Goal: Task Accomplishment & Management: Use online tool/utility

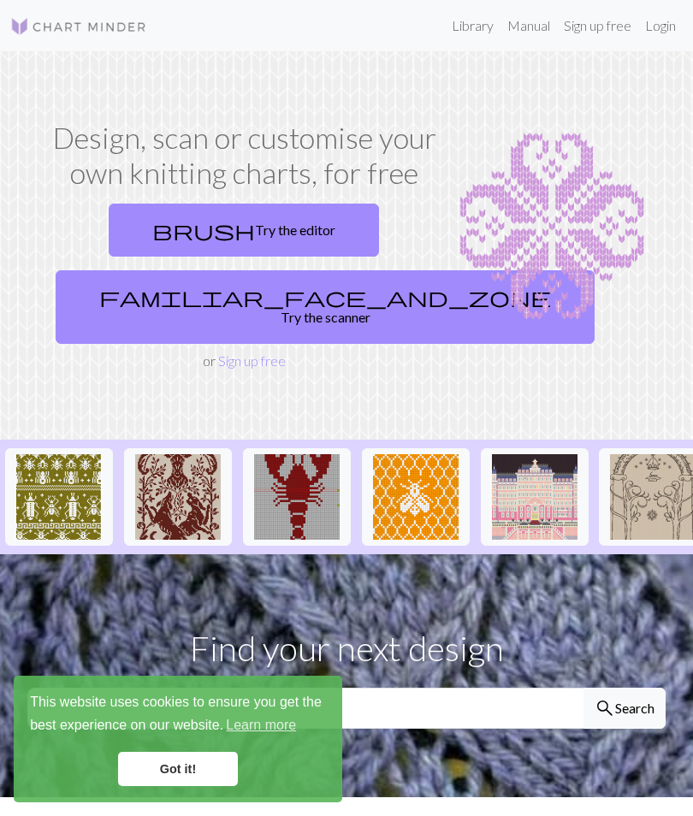
click at [310, 234] on link "brush Try the editor" at bounding box center [244, 230] width 270 height 53
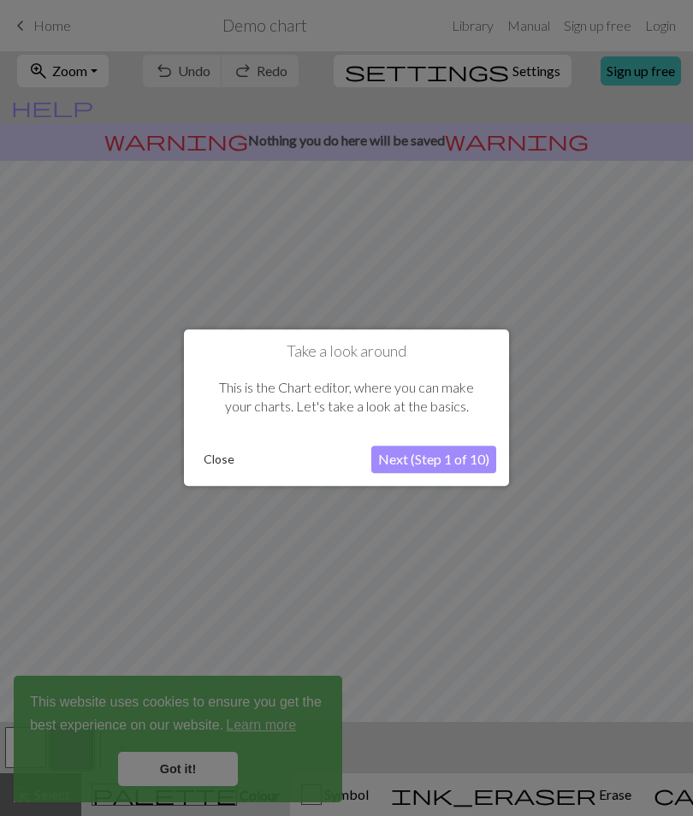
click at [435, 454] on button "Next (Step 1 of 10)" at bounding box center [433, 459] width 125 height 27
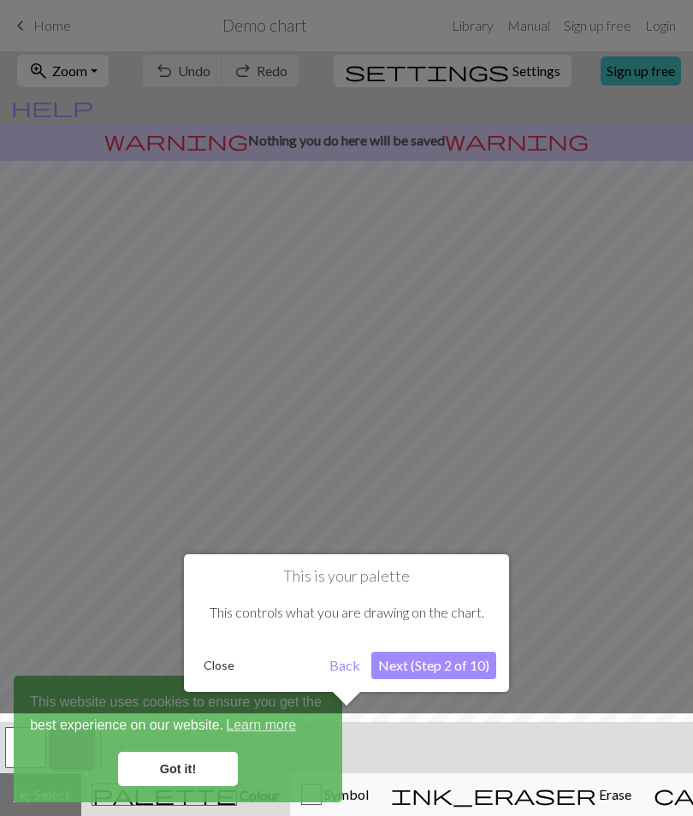
click at [451, 652] on button "Next (Step 2 of 10)" at bounding box center [433, 665] width 125 height 27
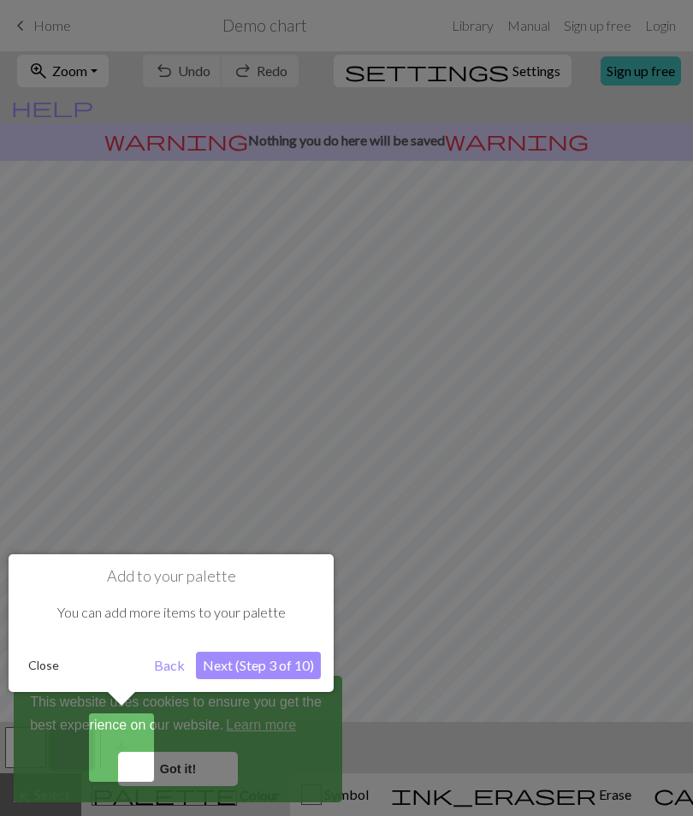
click at [298, 657] on button "Next (Step 3 of 10)" at bounding box center [258, 665] width 125 height 27
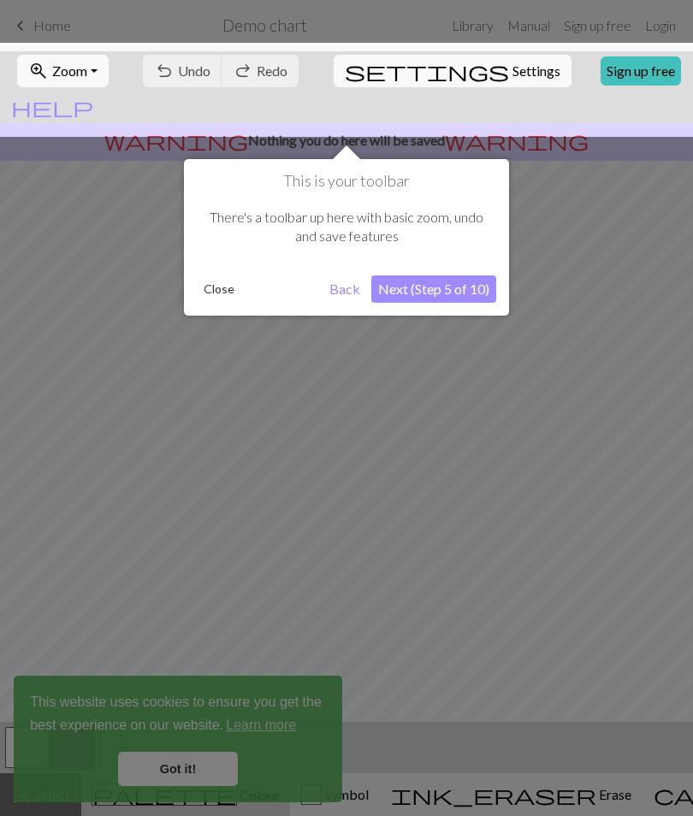
click at [426, 298] on button "Next (Step 5 of 10)" at bounding box center [433, 288] width 125 height 27
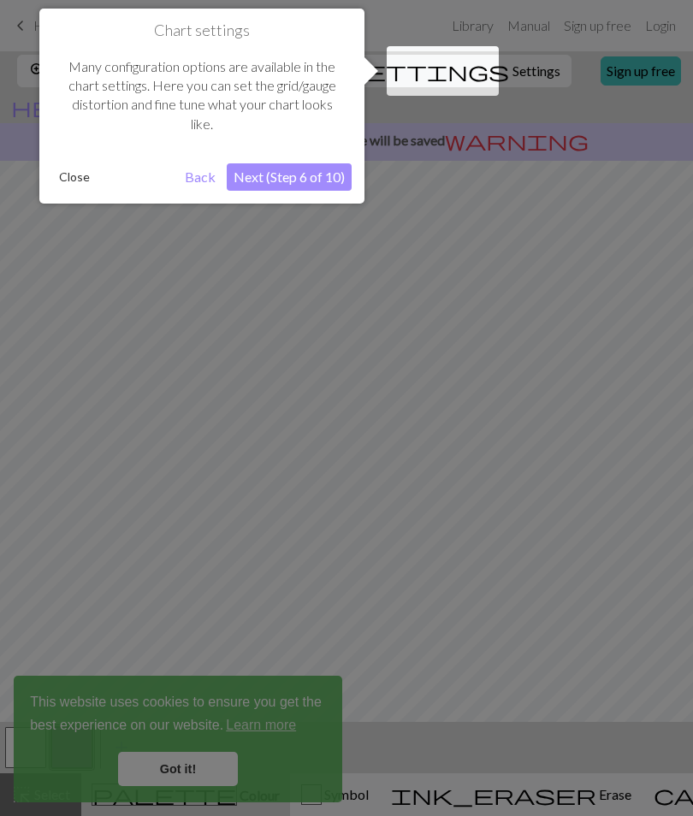
click at [310, 174] on button "Next (Step 6 of 10)" at bounding box center [289, 176] width 125 height 27
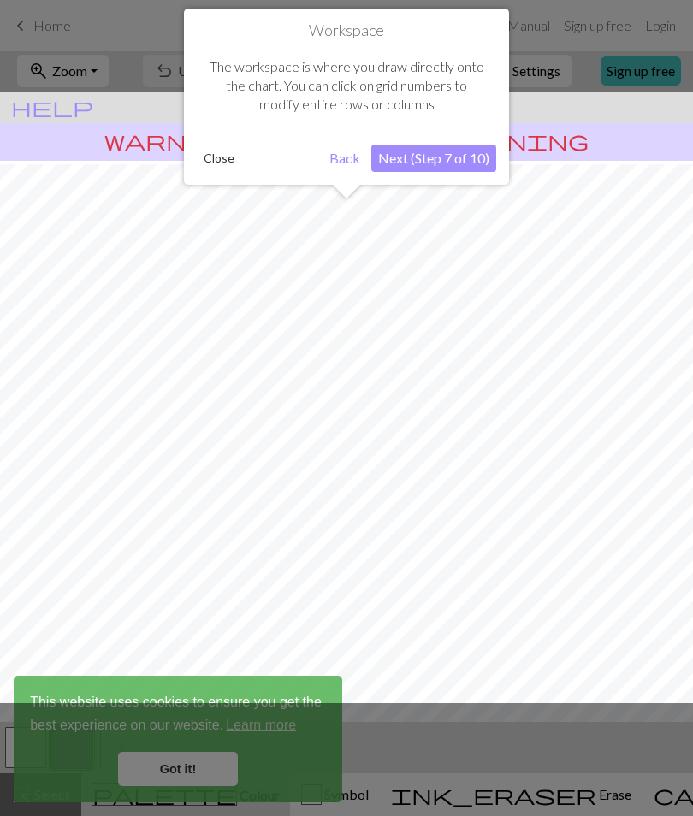
scroll to position [31, 0]
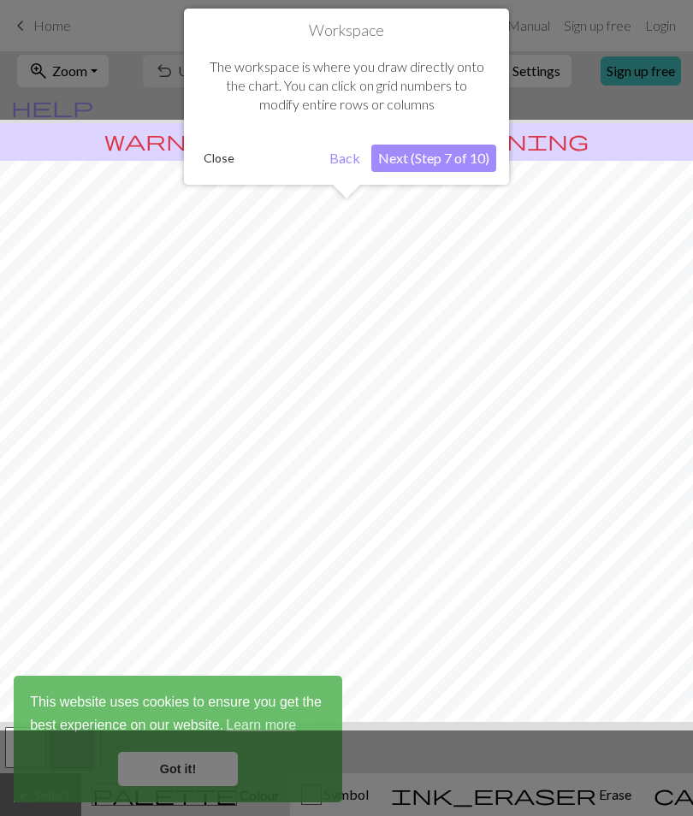
click at [430, 158] on button "Next (Step 7 of 10)" at bounding box center [433, 158] width 125 height 27
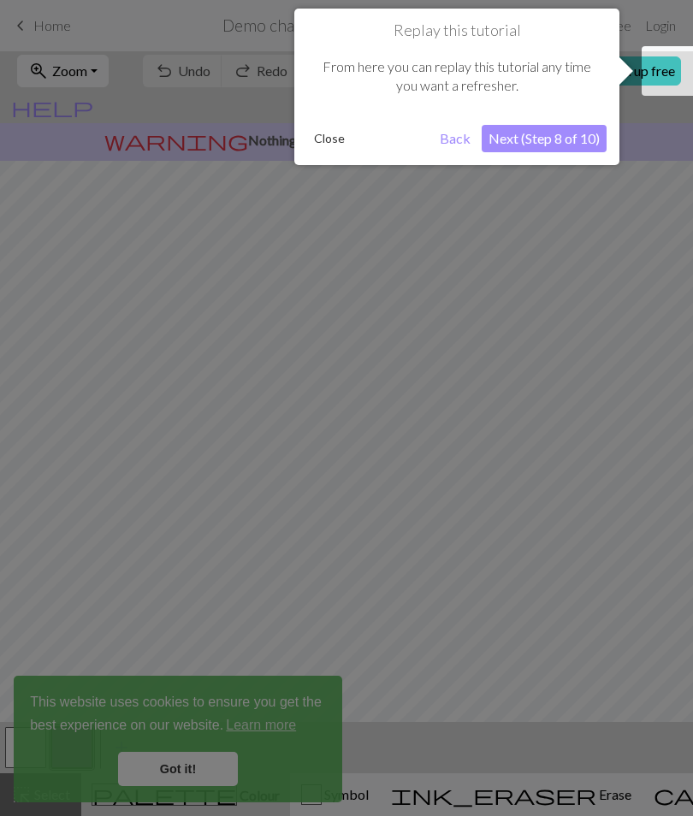
click at [543, 142] on button "Next (Step 8 of 10)" at bounding box center [543, 138] width 125 height 27
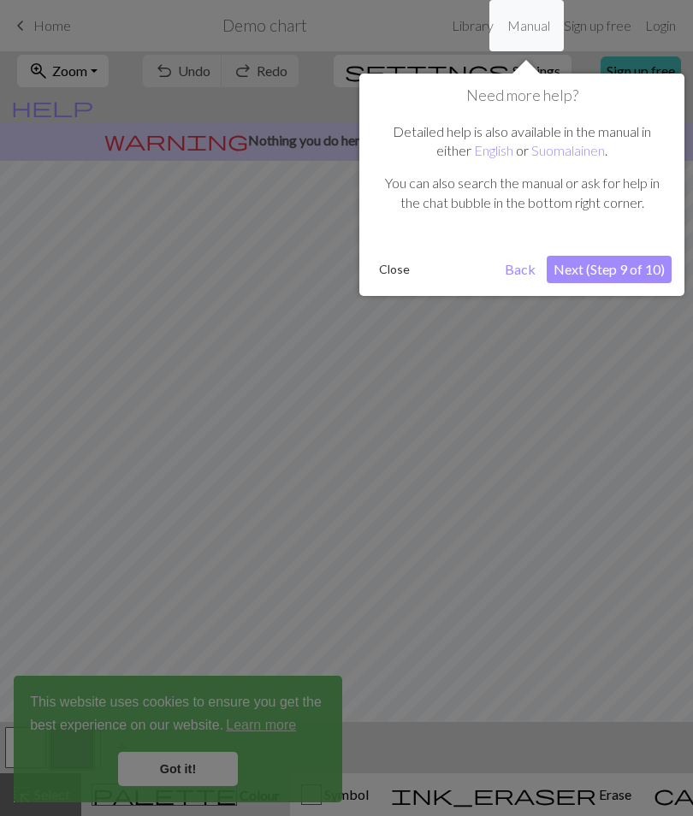
click at [608, 266] on button "Next (Step 9 of 10)" at bounding box center [608, 269] width 125 height 27
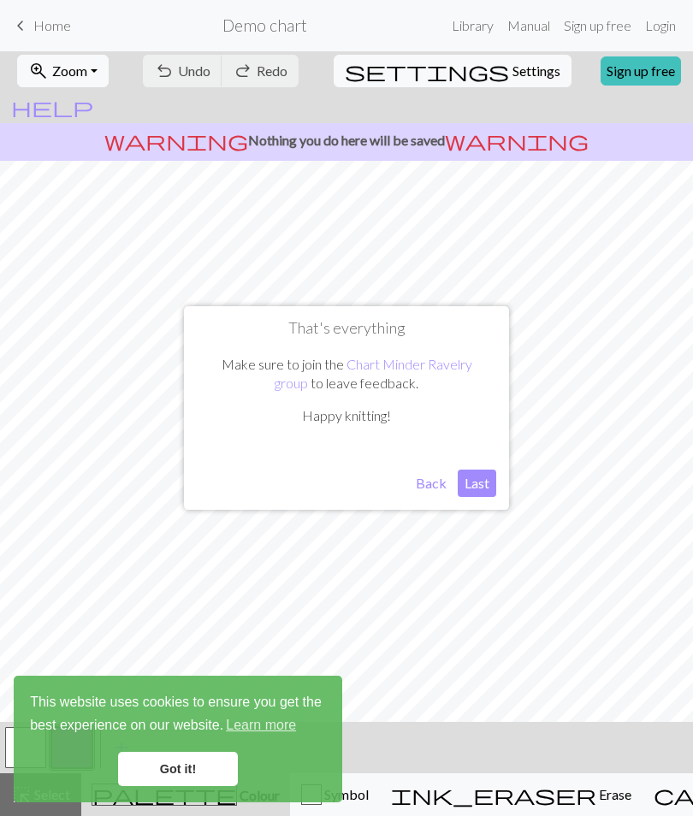
click at [484, 486] on button "Last" at bounding box center [477, 482] width 38 height 27
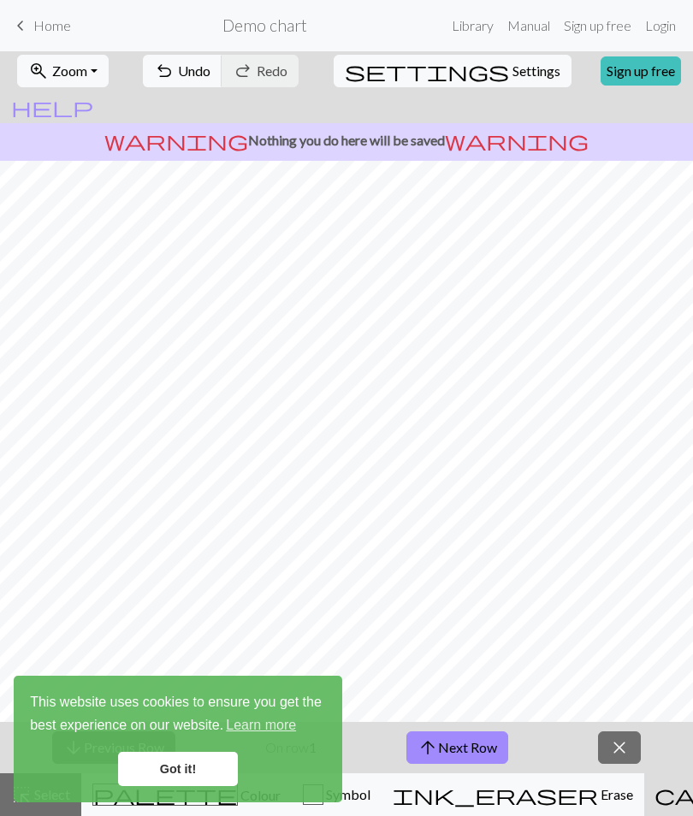
click at [60, 26] on span "Home" at bounding box center [52, 25] width 38 height 16
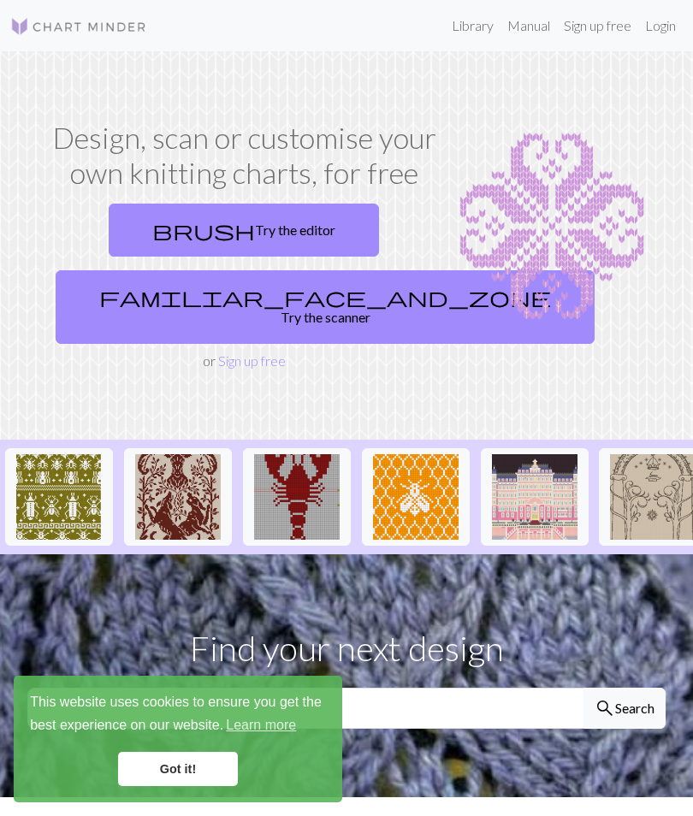
click at [308, 230] on link "brush Try the editor" at bounding box center [244, 230] width 270 height 53
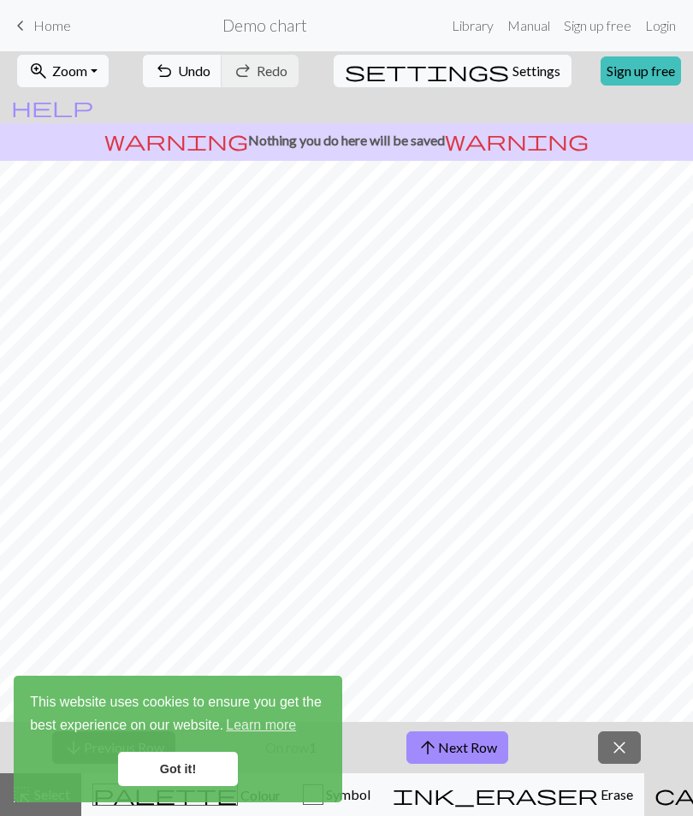
click at [228, 779] on link "Got it!" at bounding box center [178, 769] width 120 height 34
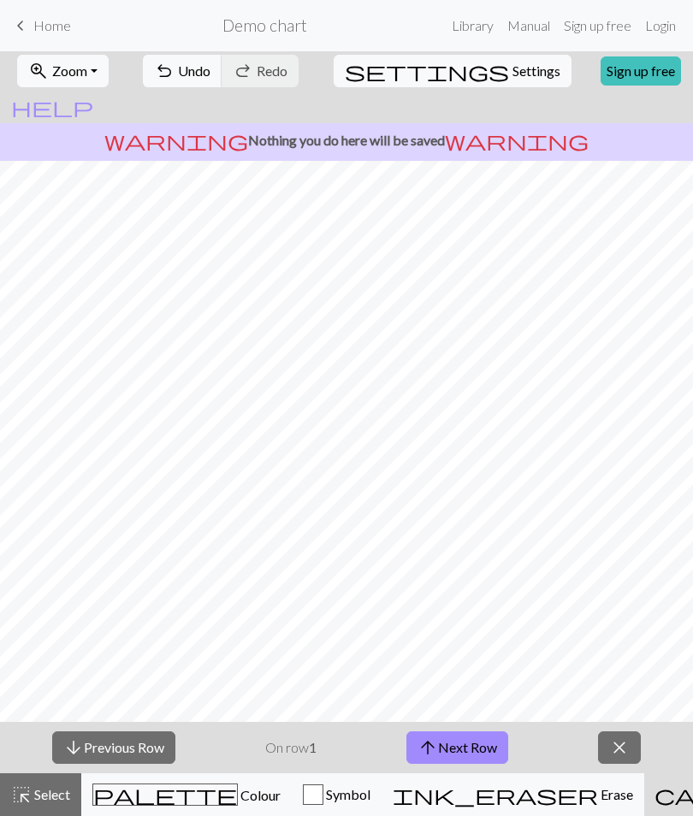
click at [636, 740] on button "close" at bounding box center [619, 747] width 43 height 32
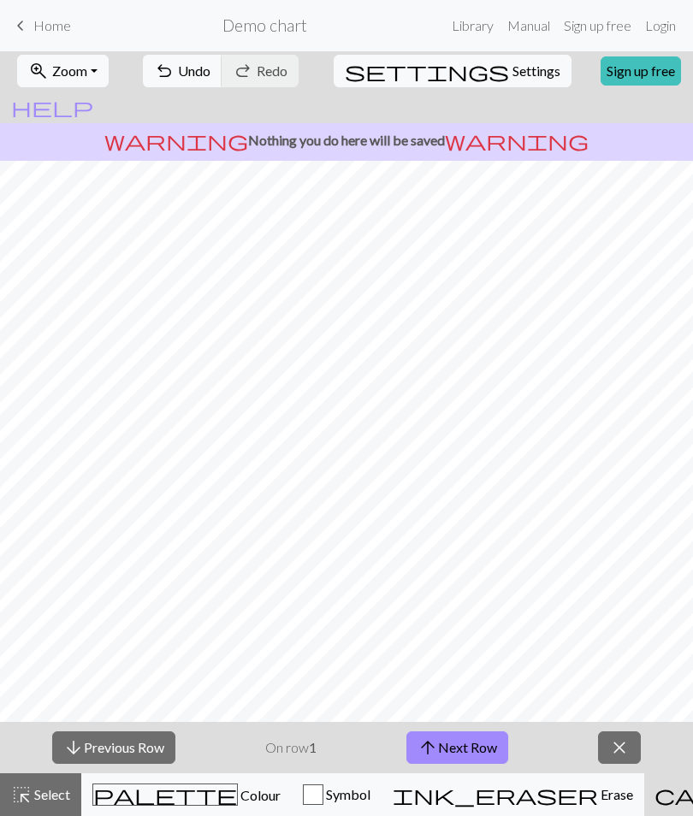
click at [279, 23] on h2 "Demo chart" at bounding box center [264, 25] width 85 height 20
click at [304, 77] on div "undo Undo Undo redo Redo Redo" at bounding box center [221, 70] width 166 height 39
click at [99, 80] on button "zoom_in Zoom Zoom" at bounding box center [63, 71] width 92 height 32
click at [61, 795] on span "Select" at bounding box center [51, 794] width 38 height 16
click at [475, 741] on button "arrow_upward Next Row" at bounding box center [457, 747] width 102 height 32
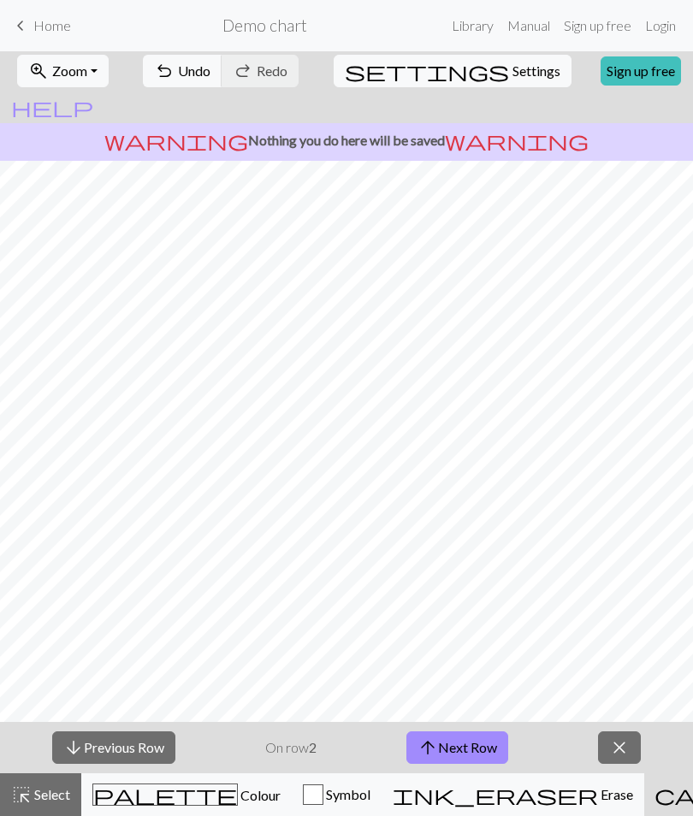
click at [629, 735] on span "close" at bounding box center [619, 747] width 21 height 24
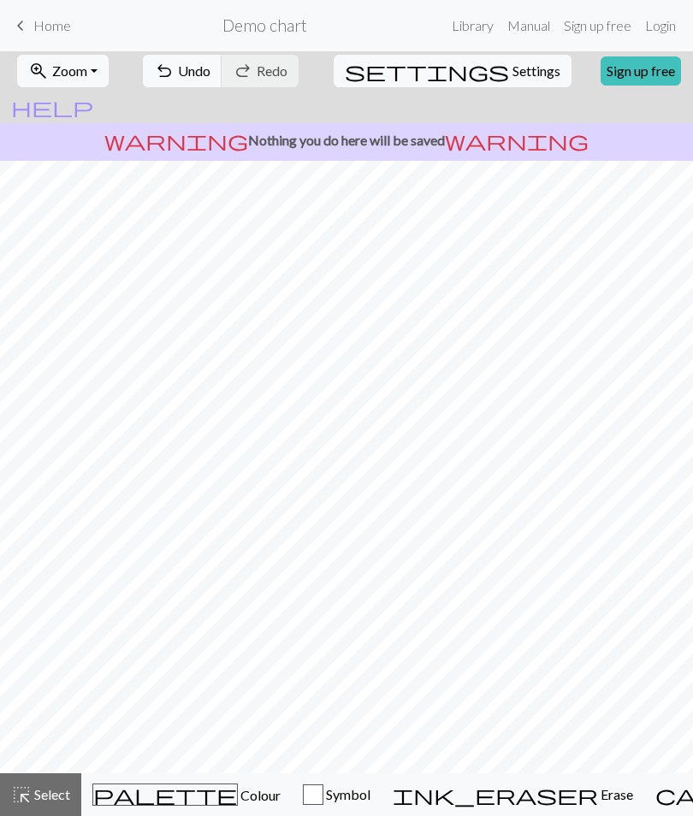
click at [600, 62] on link "Sign up free" at bounding box center [640, 70] width 80 height 29
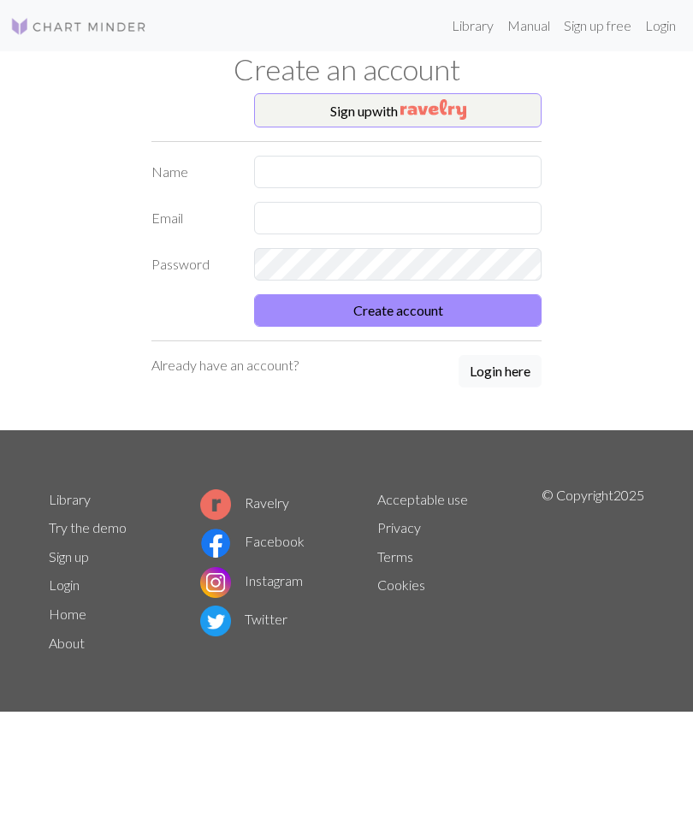
click at [466, 104] on img "button" at bounding box center [433, 109] width 66 height 21
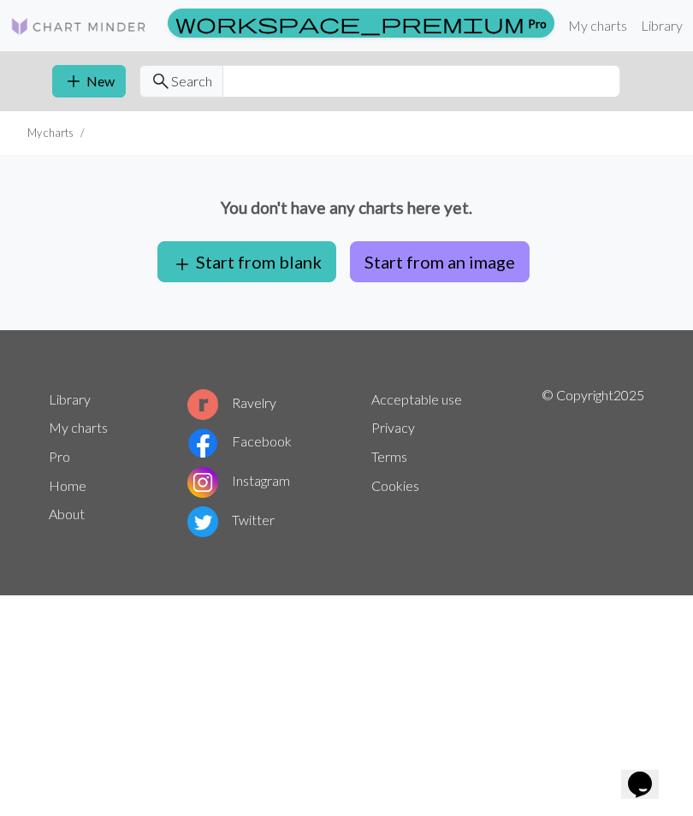
click at [470, 263] on button "Start from an image" at bounding box center [440, 261] width 180 height 41
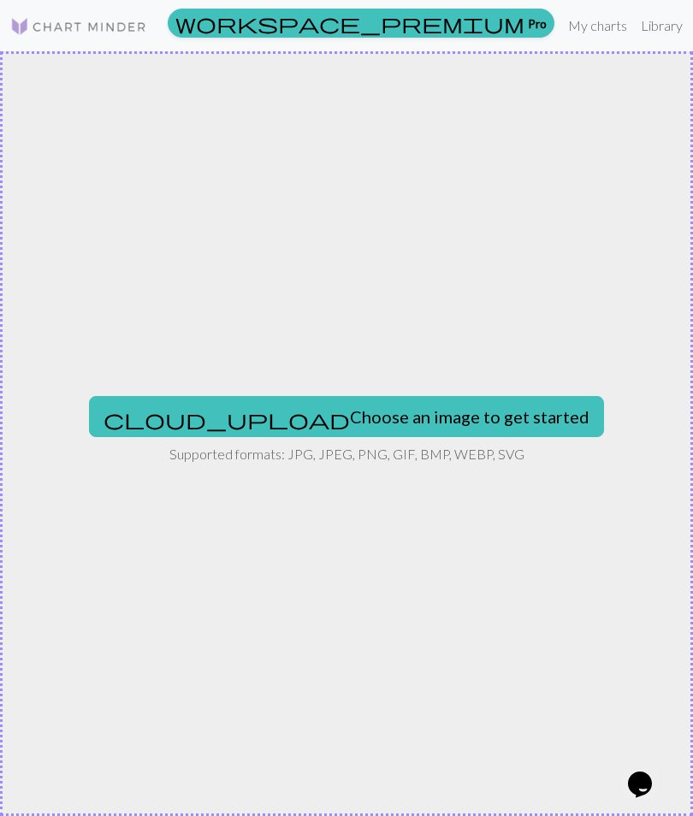
click at [429, 423] on button "cloud_upload Choose an image to get started" at bounding box center [346, 416] width 515 height 41
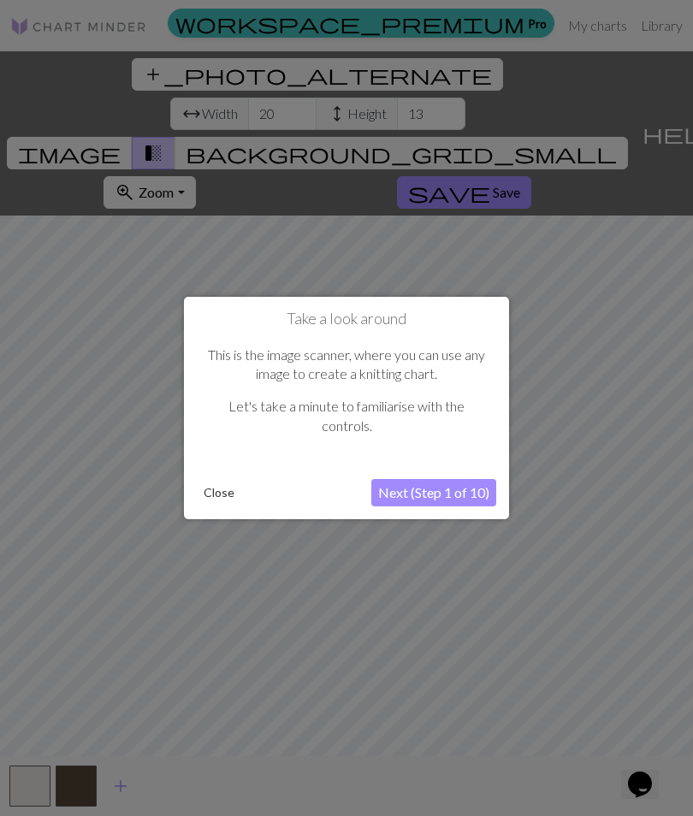
click at [441, 487] on button "Next (Step 1 of 10)" at bounding box center [433, 492] width 125 height 27
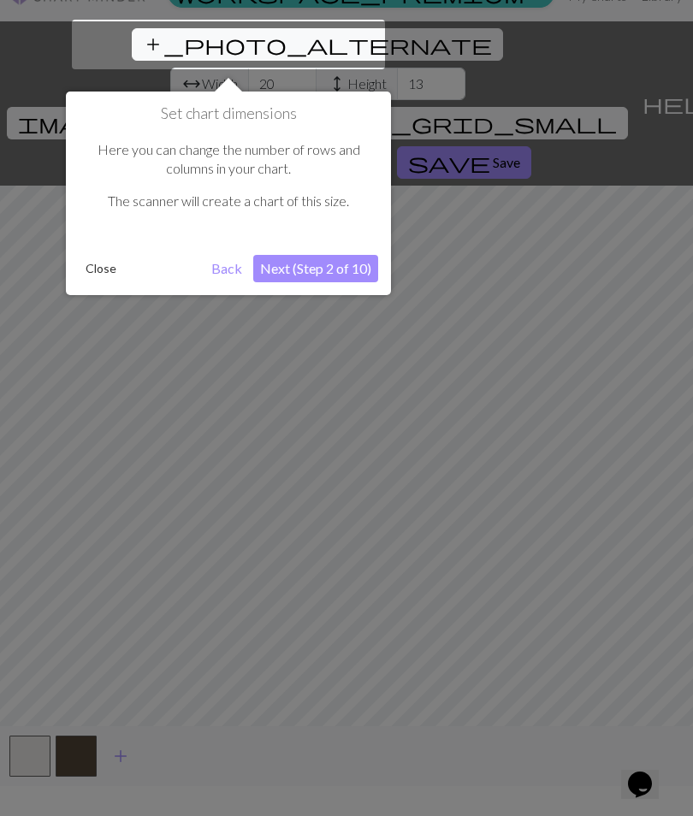
scroll to position [32, 0]
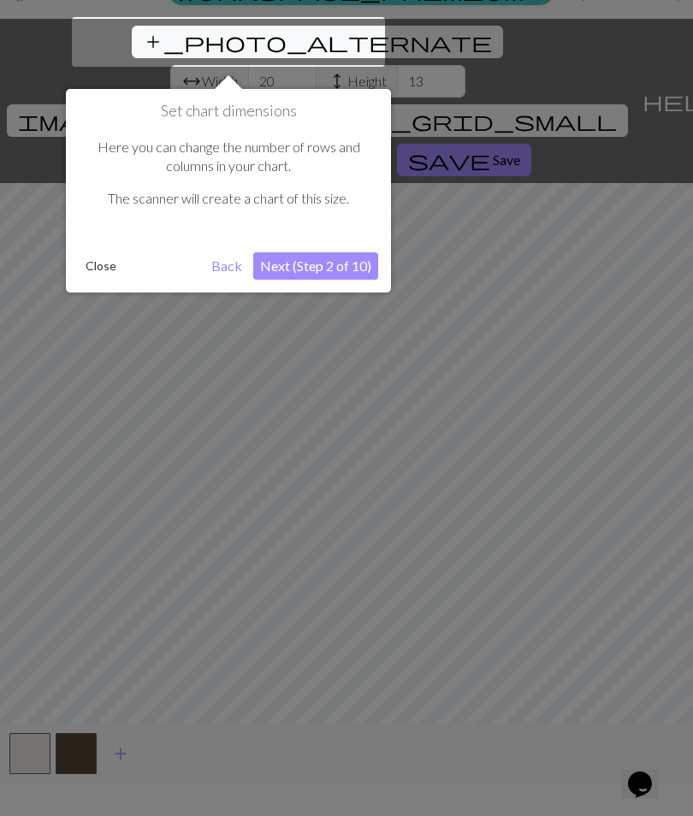
click at [348, 266] on button "Next (Step 2 of 10)" at bounding box center [315, 265] width 125 height 27
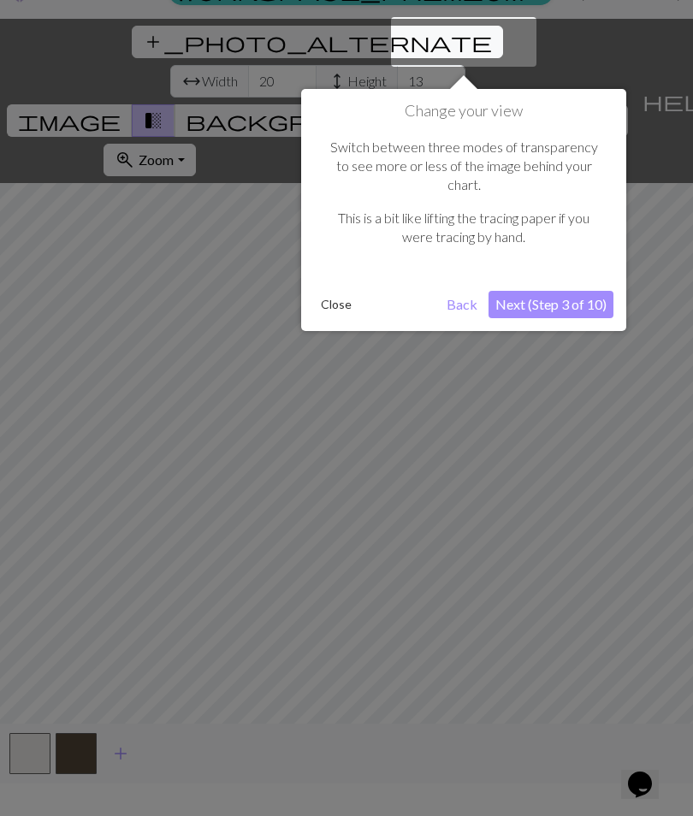
click at [551, 291] on button "Next (Step 3 of 10)" at bounding box center [550, 304] width 125 height 27
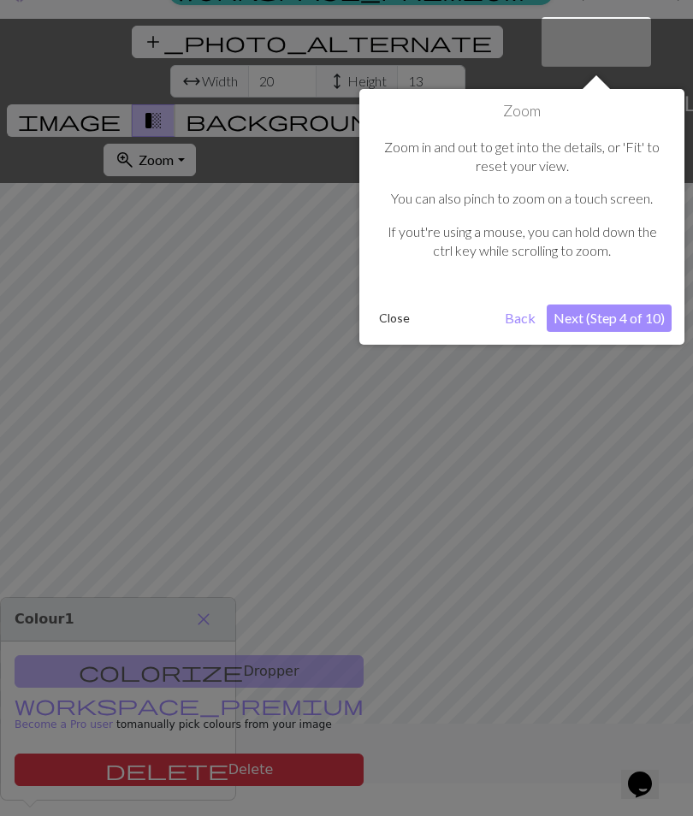
click at [623, 311] on button "Next (Step 4 of 10)" at bounding box center [608, 317] width 125 height 27
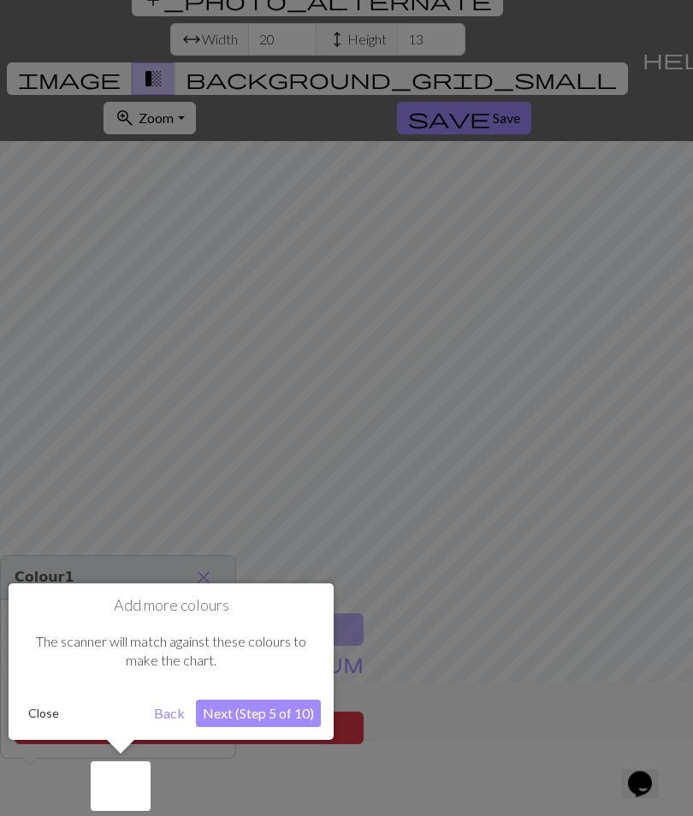
scroll to position [74, 0]
click at [302, 721] on button "Next (Step 5 of 10)" at bounding box center [258, 713] width 125 height 27
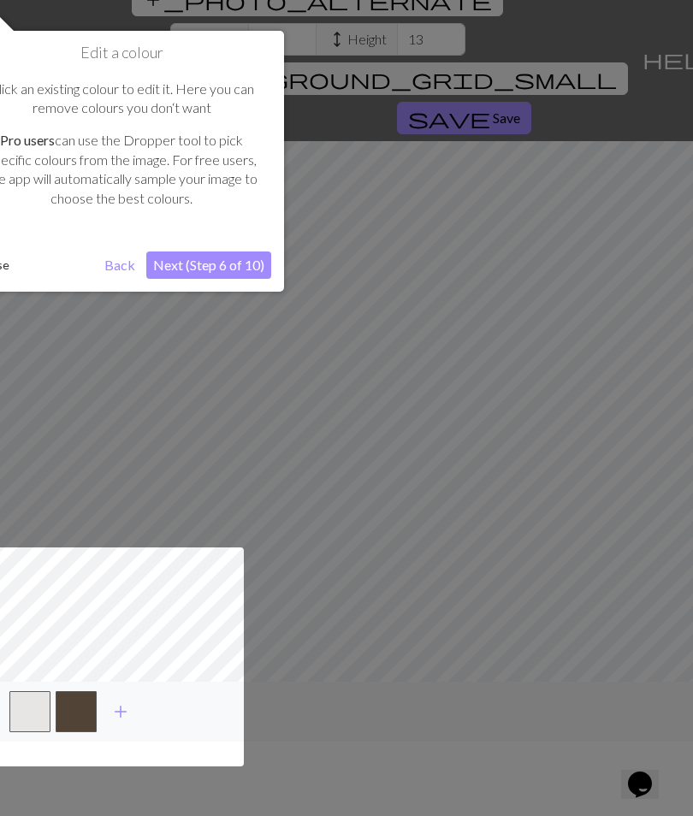
click at [234, 263] on button "Next (Step 6 of 10)" at bounding box center [208, 264] width 125 height 27
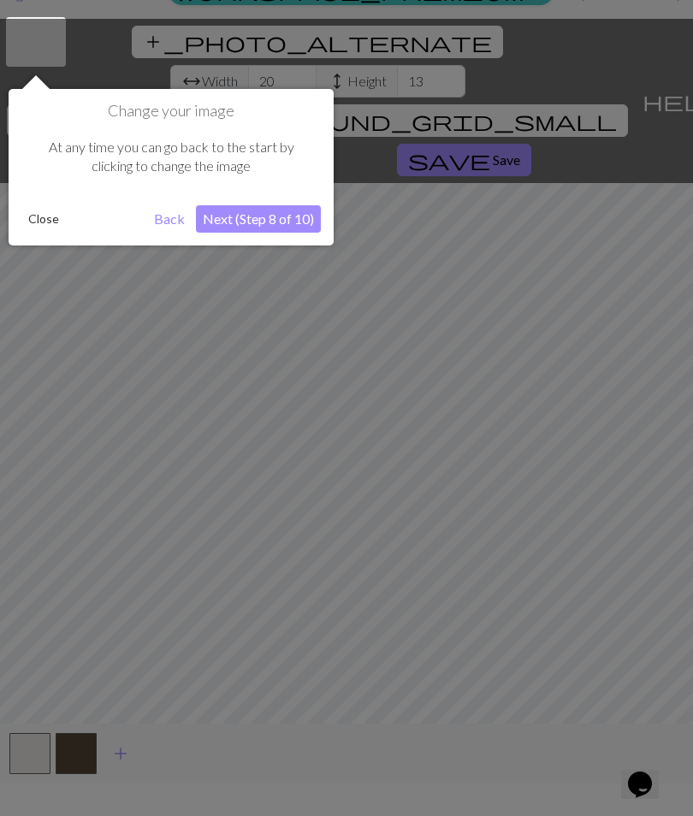
click at [293, 223] on button "Next (Step 8 of 10)" at bounding box center [258, 218] width 125 height 27
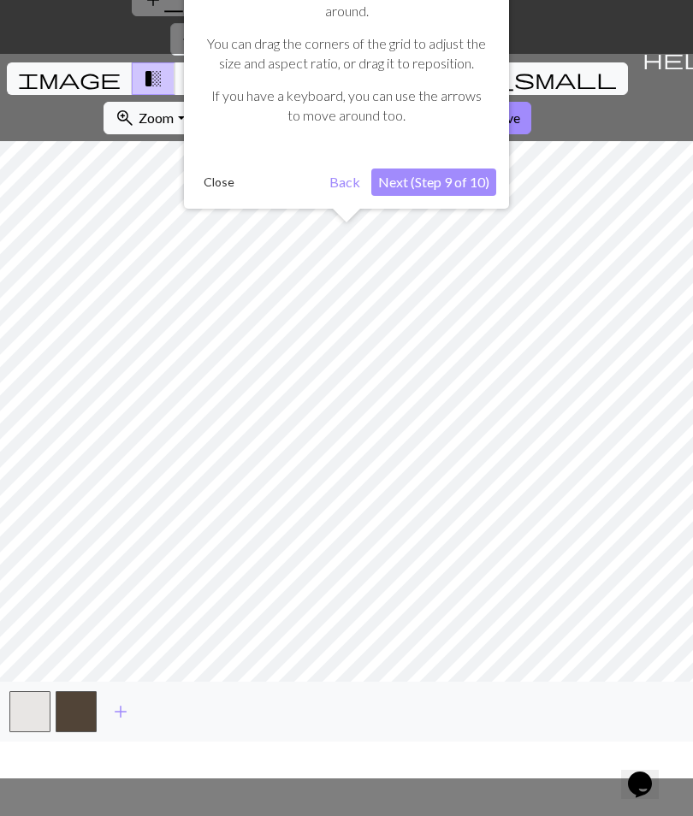
click at [466, 180] on button "Next (Step 9 of 10)" at bounding box center [433, 181] width 125 height 27
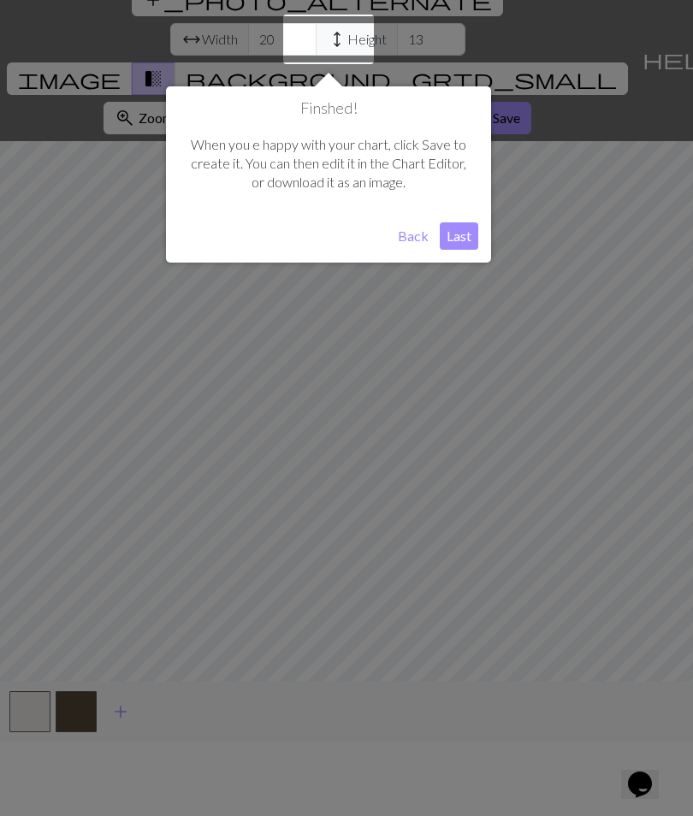
scroll to position [72, 0]
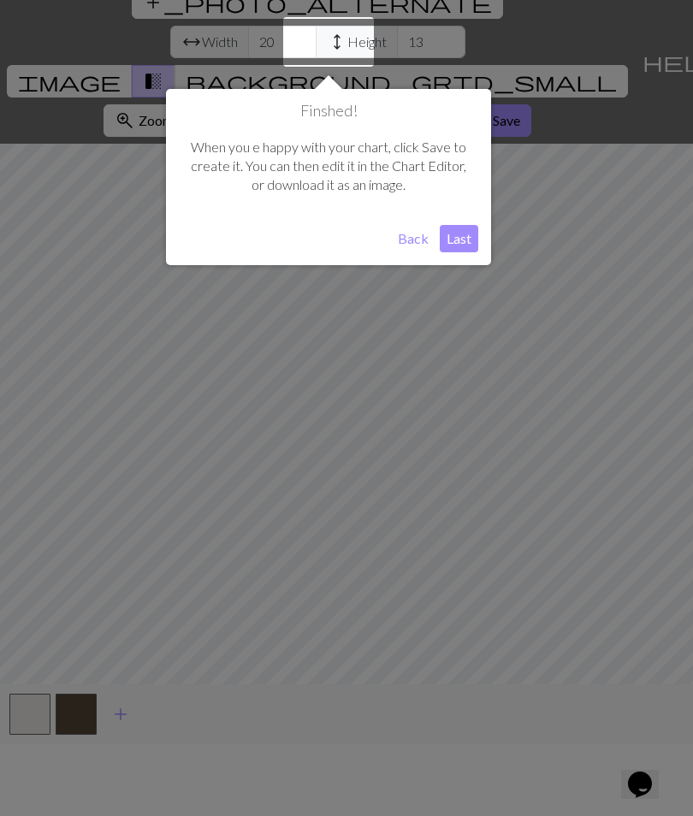
click at [464, 243] on button "Last" at bounding box center [459, 238] width 38 height 27
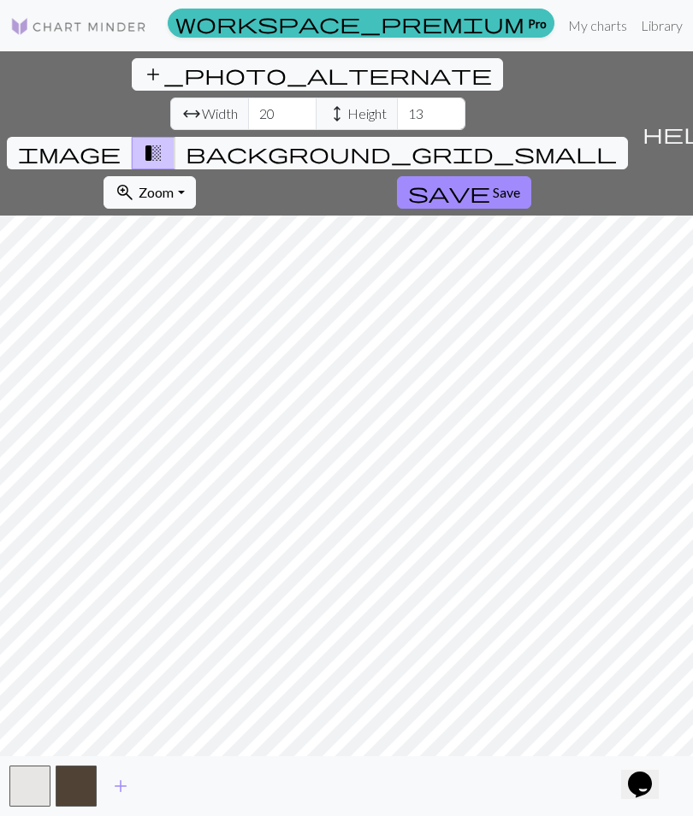
click at [33, 797] on button "button" at bounding box center [29, 785] width 41 height 41
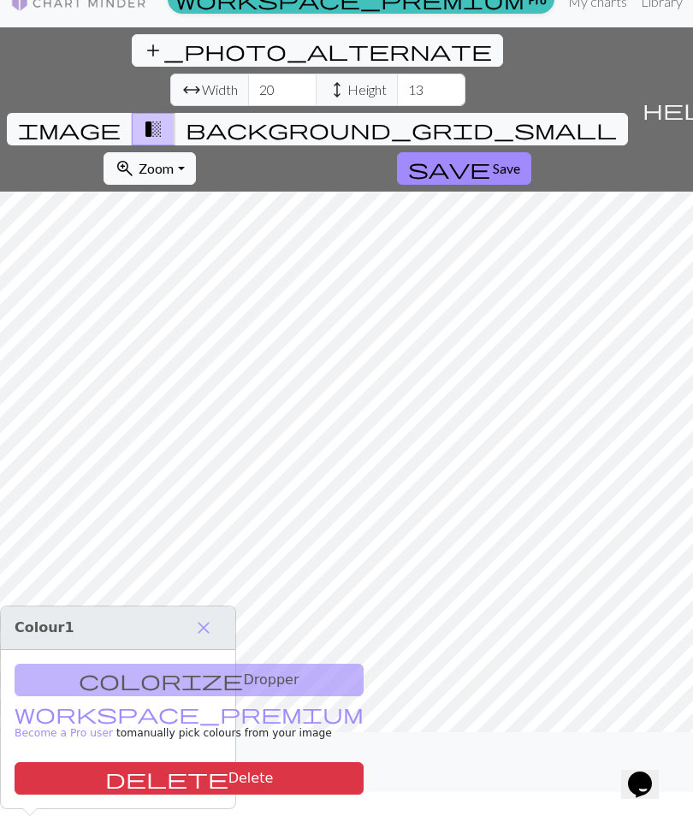
click at [86, 782] on button "button" at bounding box center [76, 761] width 41 height 41
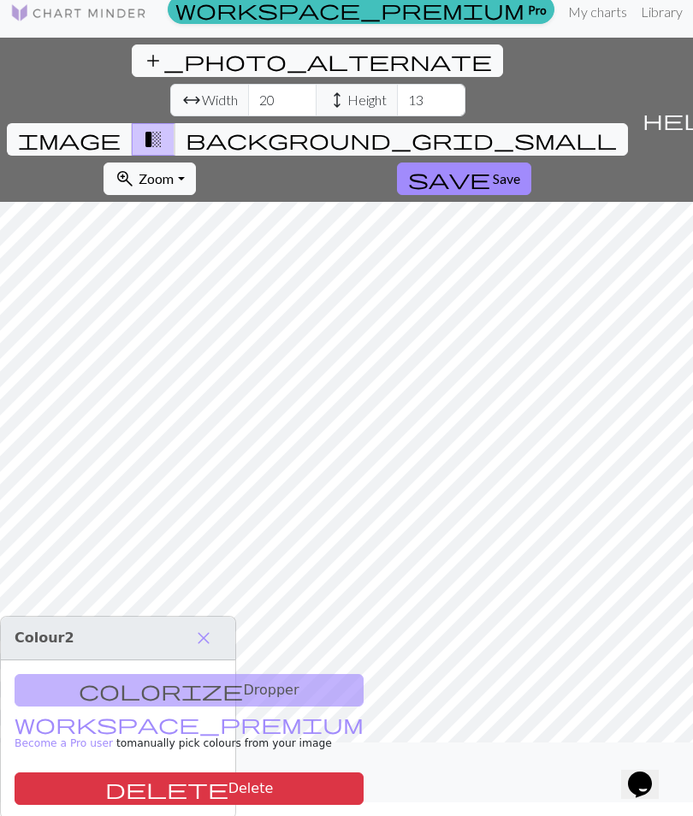
scroll to position [6, 0]
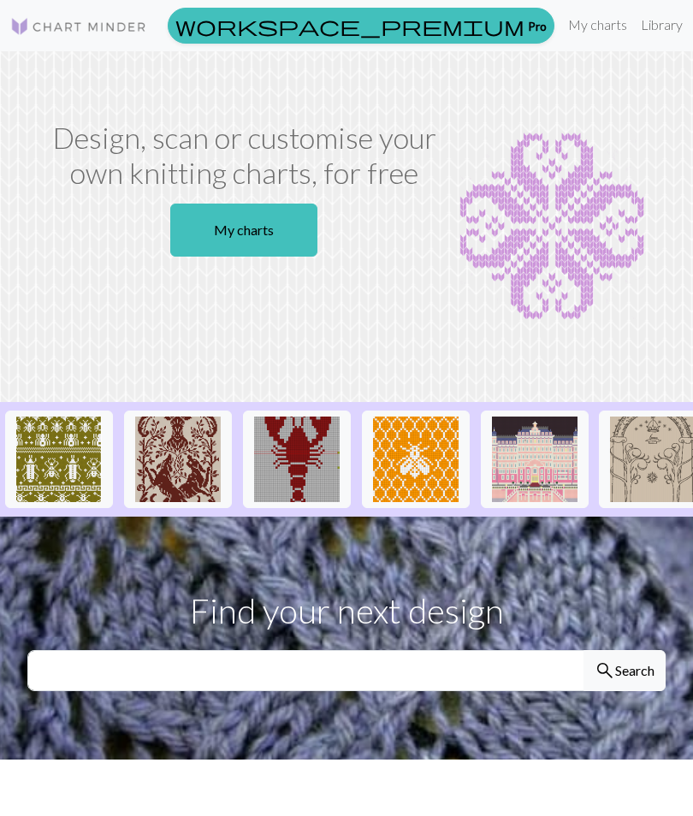
click at [492, 154] on img at bounding box center [551, 227] width 185 height 214
click at [375, 353] on section "Design, scan or customise your own knitting charts, for free My charts" at bounding box center [346, 226] width 693 height 351
click at [567, 288] on img at bounding box center [551, 227] width 185 height 214
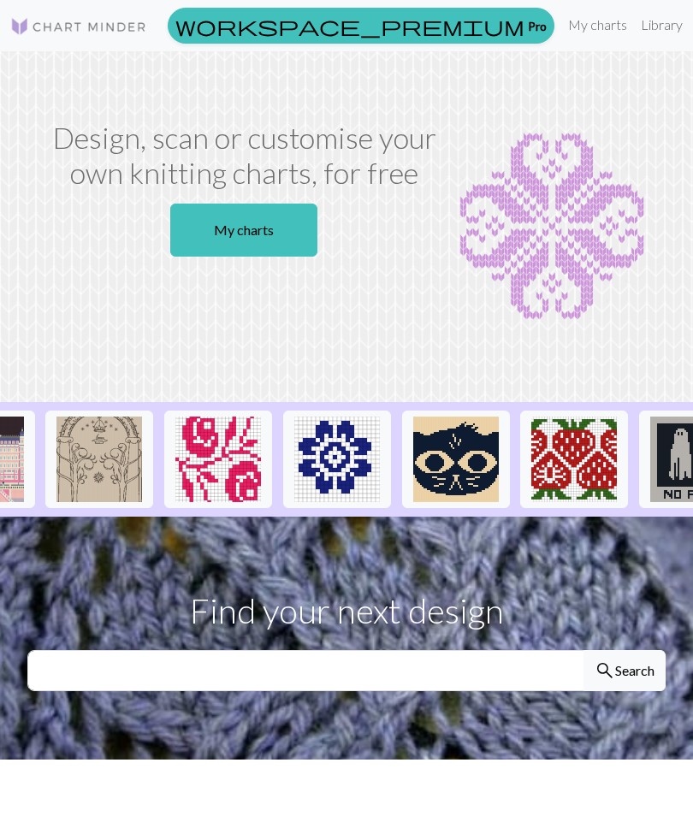
click at [641, 333] on img at bounding box center [551, 227] width 185 height 214
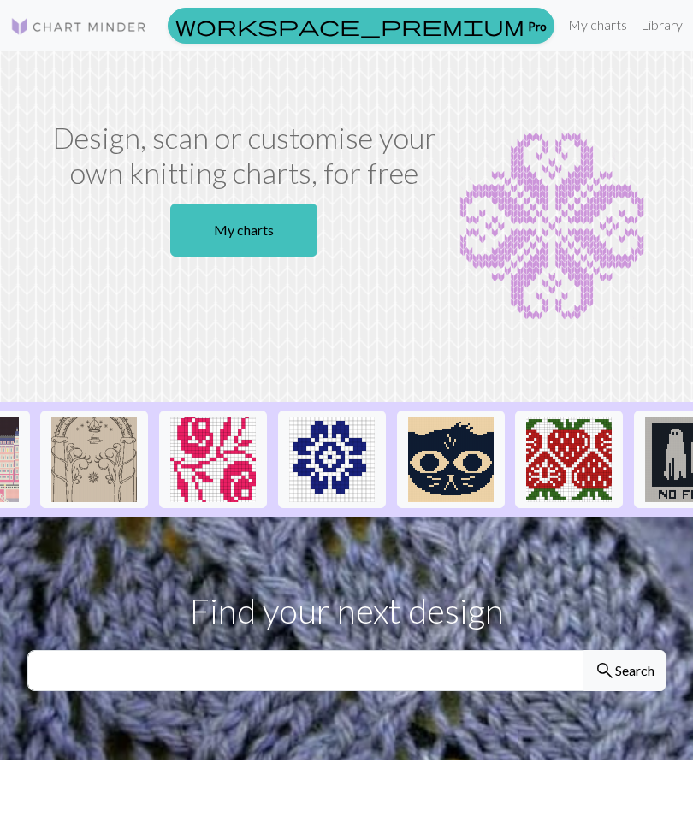
scroll to position [0, 560]
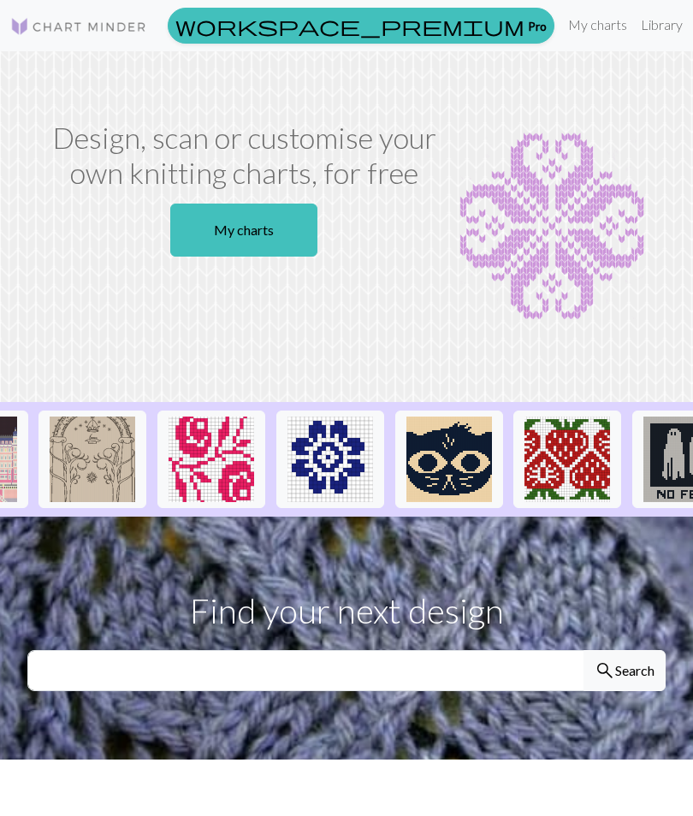
click at [468, 168] on img at bounding box center [551, 227] width 185 height 214
click at [300, 242] on link "My charts" at bounding box center [243, 230] width 147 height 53
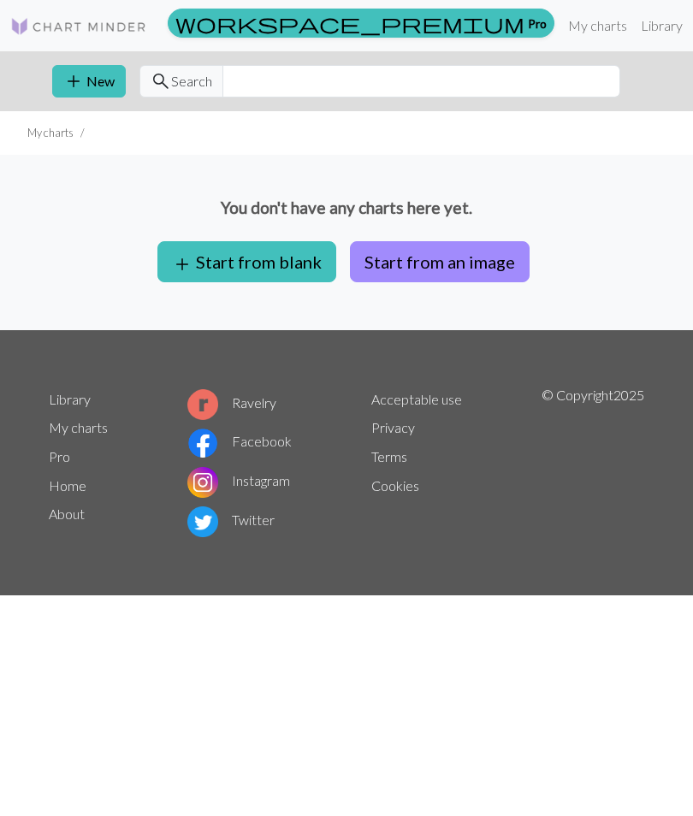
click at [465, 257] on button "Start from an image" at bounding box center [440, 261] width 180 height 41
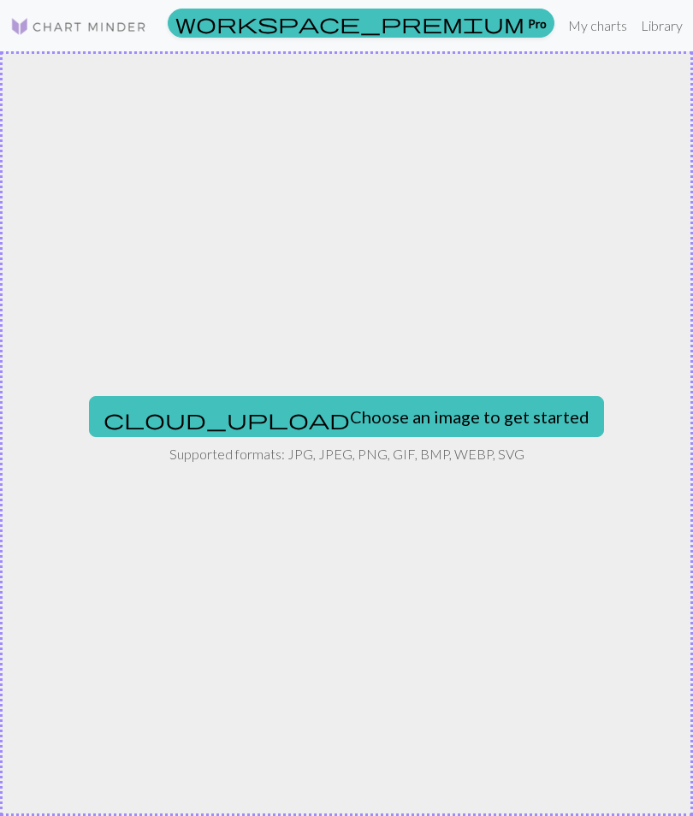
click at [444, 416] on button "cloud_upload Choose an image to get started" at bounding box center [346, 416] width 515 height 41
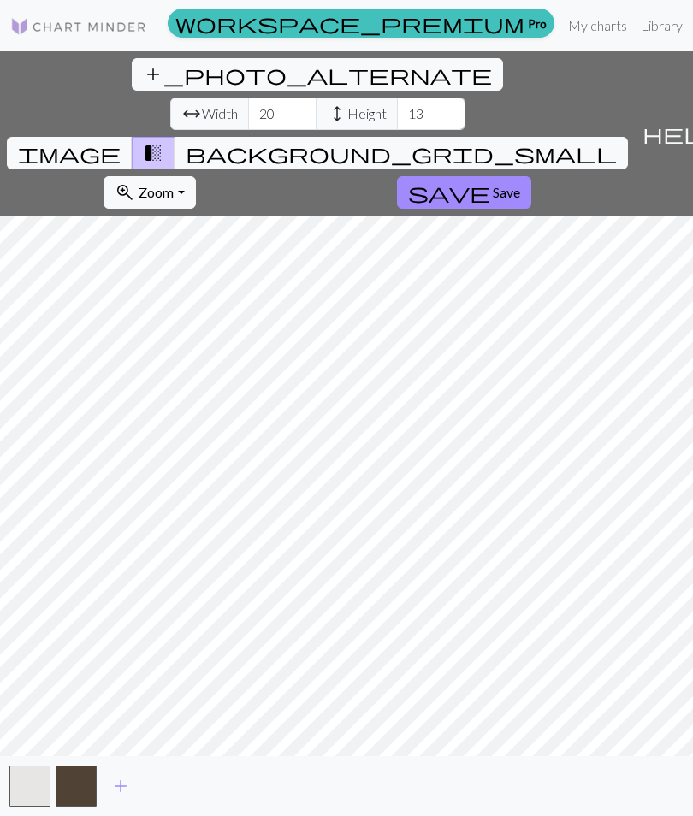
click at [505, 141] on span "background_grid_small" at bounding box center [401, 153] width 431 height 24
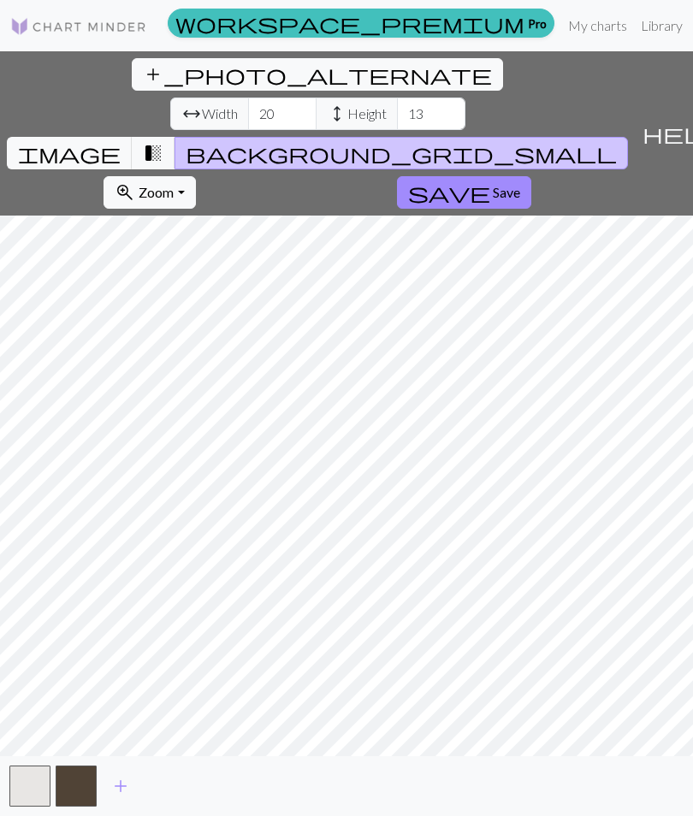
click at [163, 141] on span "transition_fade" at bounding box center [153, 153] width 21 height 24
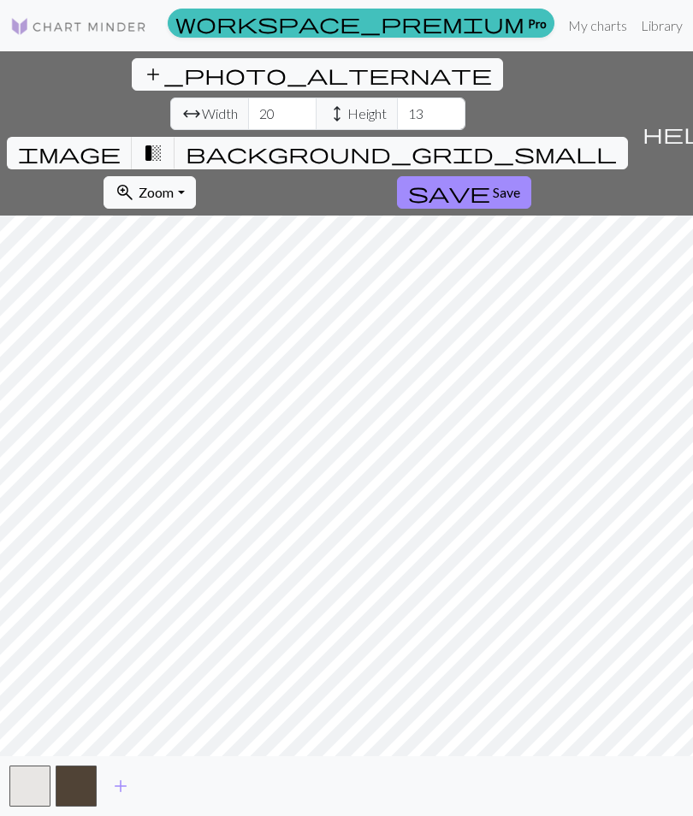
click at [121, 141] on span "image" at bounding box center [69, 153] width 103 height 24
click at [181, 102] on span "arrow_range" at bounding box center [191, 114] width 21 height 24
